Goal: Task Accomplishment & Management: Manage account settings

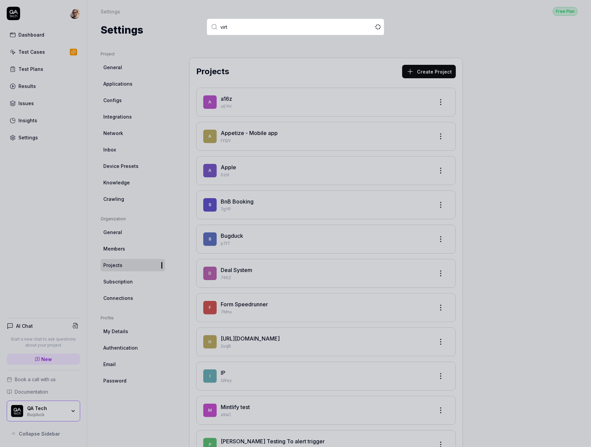
type input "virtu"
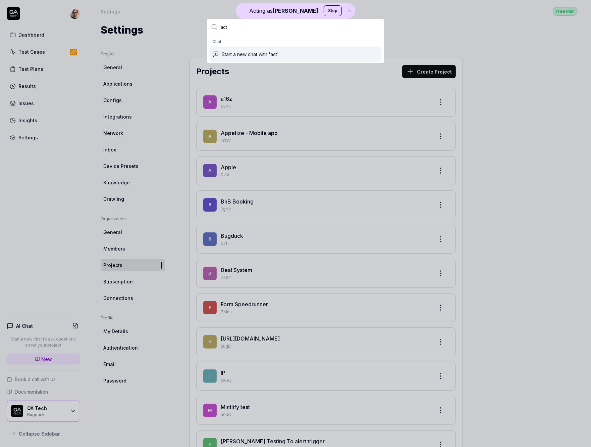
type input "act"
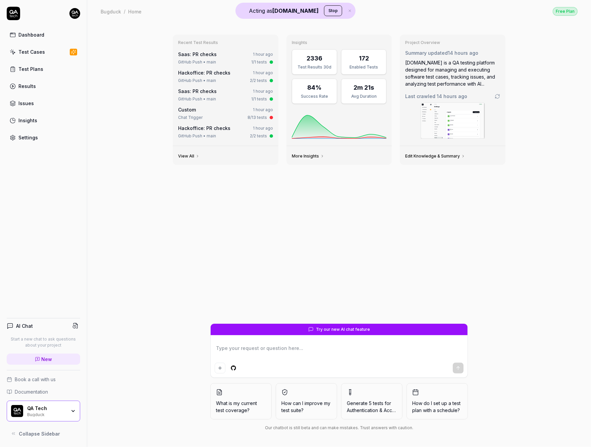
type textarea "*"
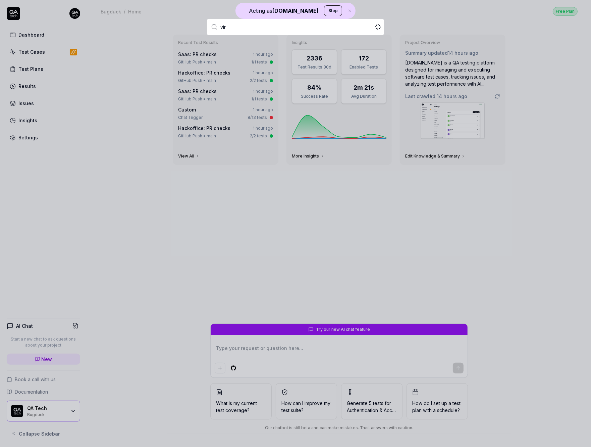
type input "virt"
type textarea "*"
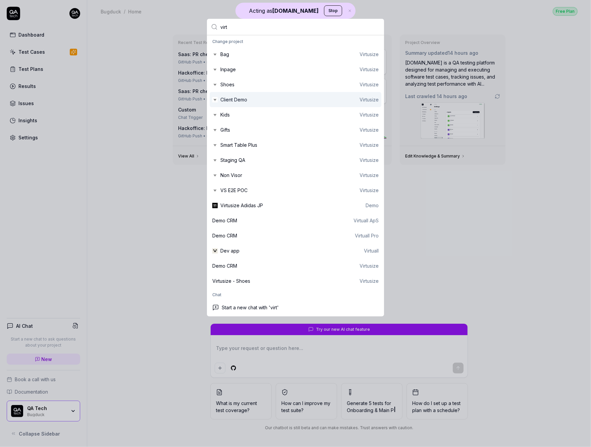
type input "virt"
click at [244, 91] on div "Shoes Virtusize" at bounding box center [296, 84] width 172 height 15
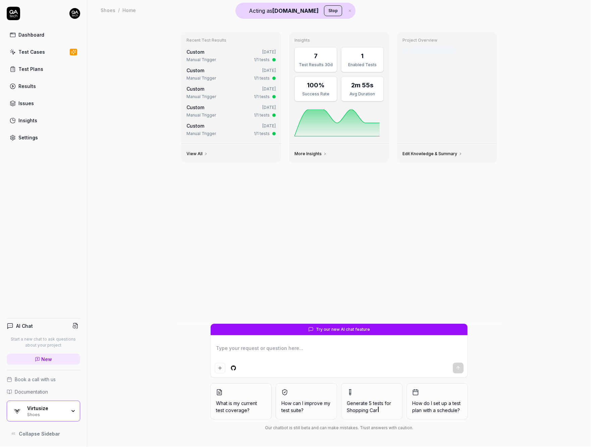
click at [46, 136] on link "Settings" at bounding box center [43, 137] width 73 height 13
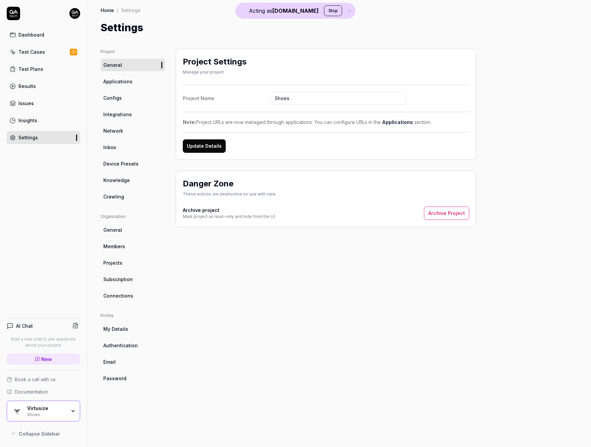
click at [132, 282] on link "Subscription" at bounding box center [133, 279] width 64 height 12
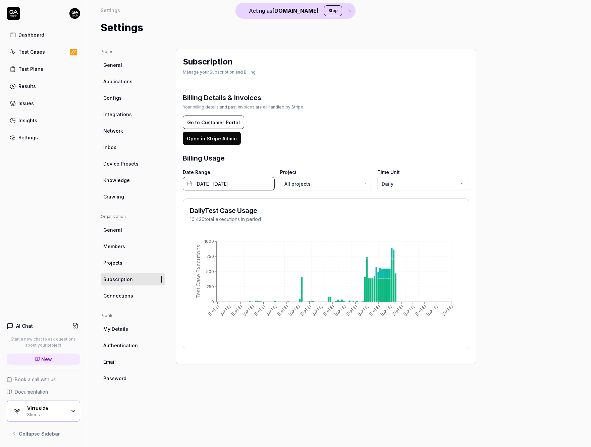
click at [259, 188] on button "[DATE] - [DATE]" at bounding box center [229, 183] width 92 height 13
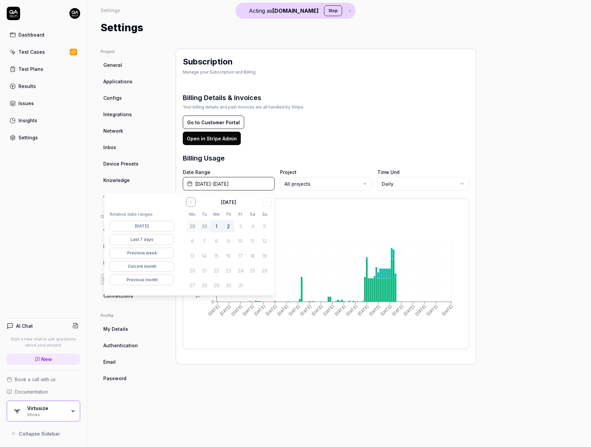
click at [151, 279] on button "Previous month" at bounding box center [142, 280] width 64 height 11
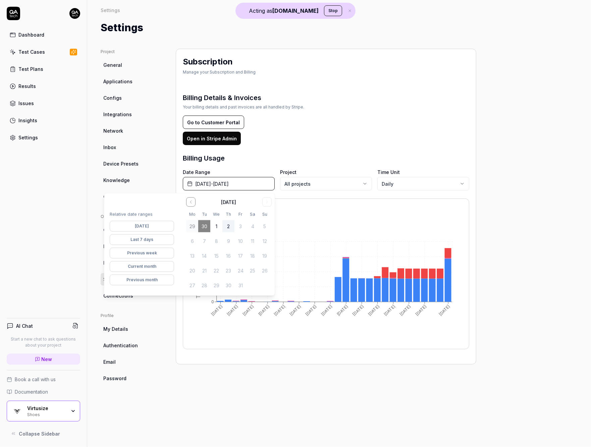
click at [281, 129] on div "Go to Customer Portal Open in Stripe Admin" at bounding box center [326, 130] width 287 height 30
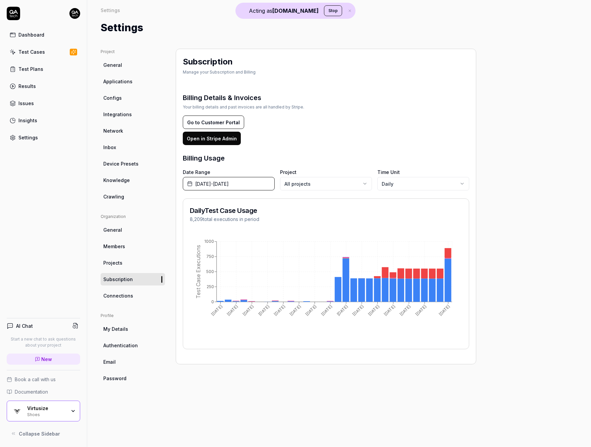
click at [342, 178] on body "Acting as [DOMAIN_NAME] Stop Dashboard Test Cases Test Plans Results Issues Ins…" at bounding box center [295, 223] width 591 height 447
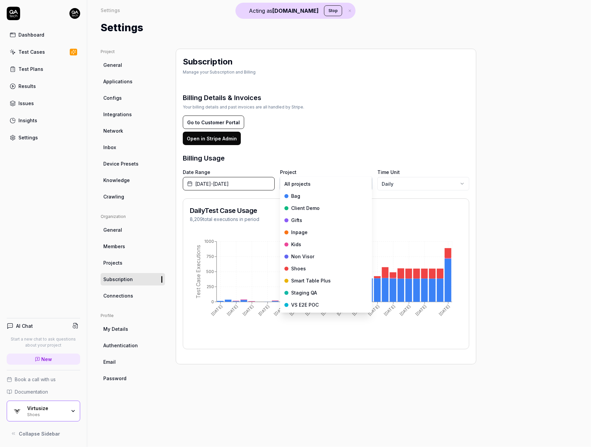
click at [497, 275] on html "Acting as [DOMAIN_NAME] Stop Dashboard Test Cases Test Plans Results Issues Ins…" at bounding box center [295, 223] width 591 height 447
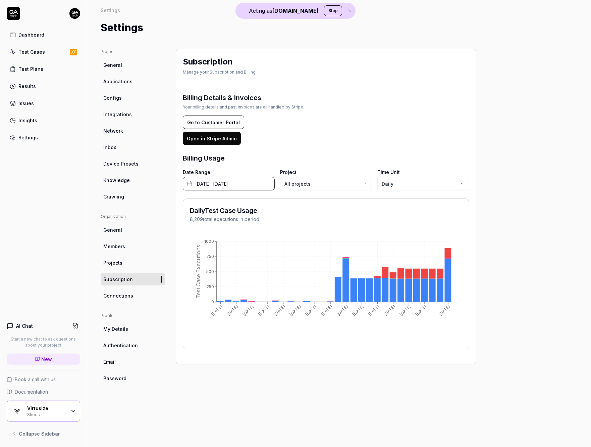
click at [23, 33] on div "Dashboard" at bounding box center [31, 34] width 26 height 7
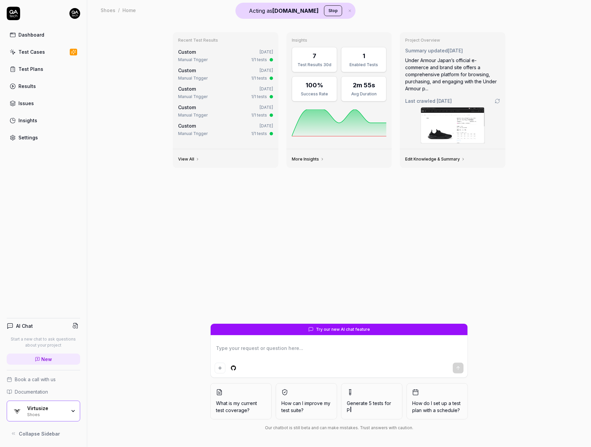
type textarea "*"
